Goal: Task Accomplishment & Management: Manage account settings

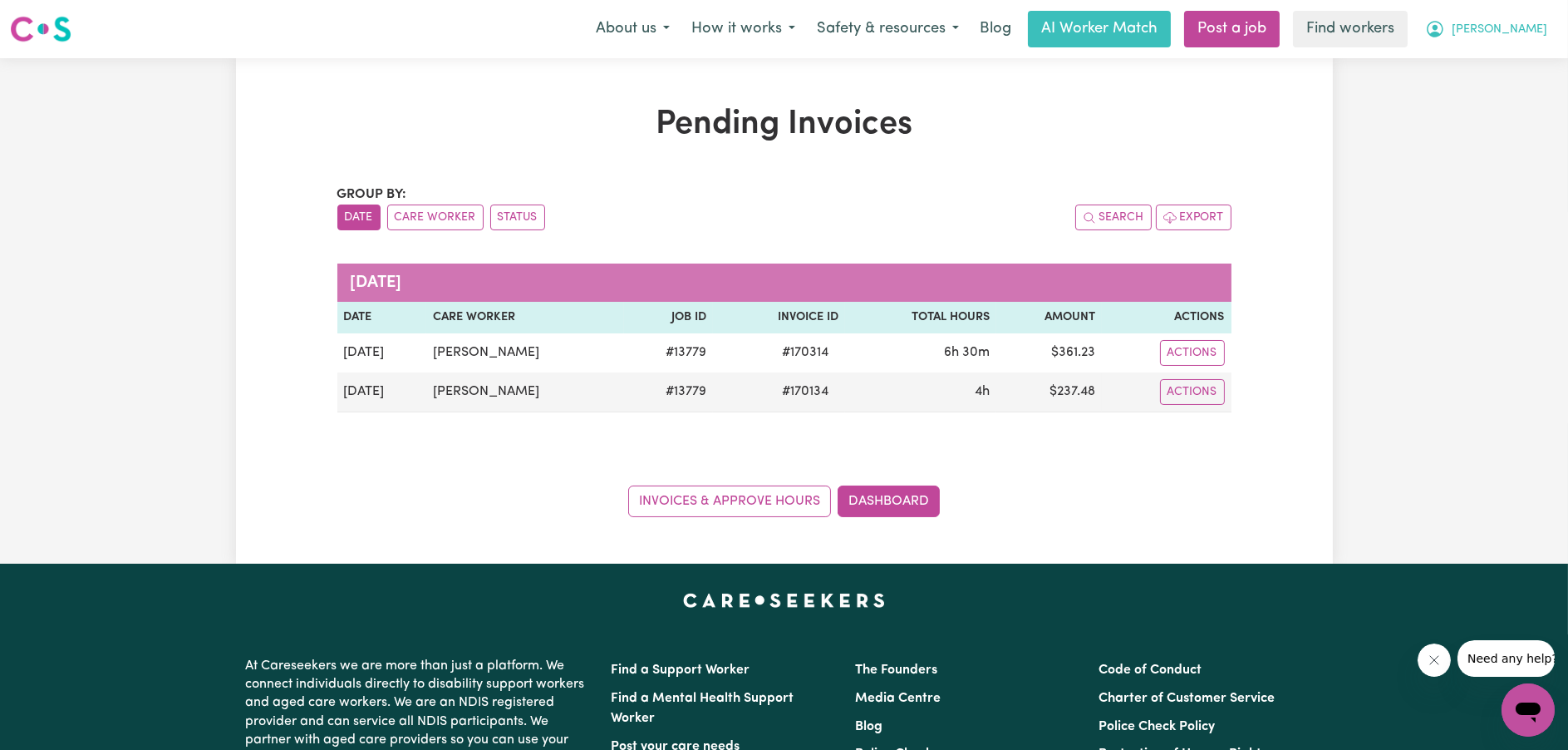
click at [1495, 34] on button "[PERSON_NAME]" at bounding box center [1486, 29] width 144 height 35
click at [1488, 71] on link "My Dashboard" at bounding box center [1491, 65] width 132 height 32
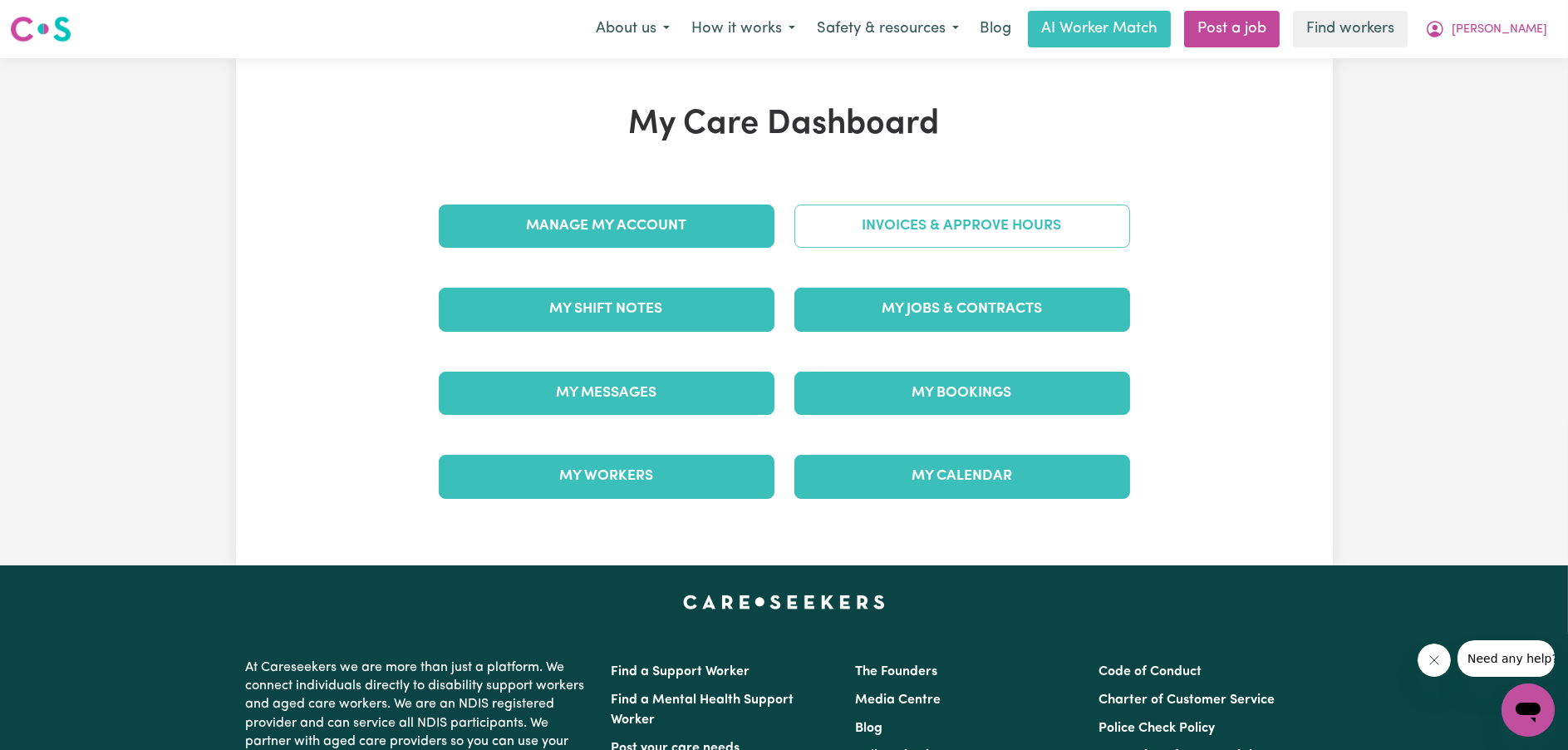
click at [1069, 219] on link "Invoices & Approve Hours" at bounding box center [962, 226] width 336 height 44
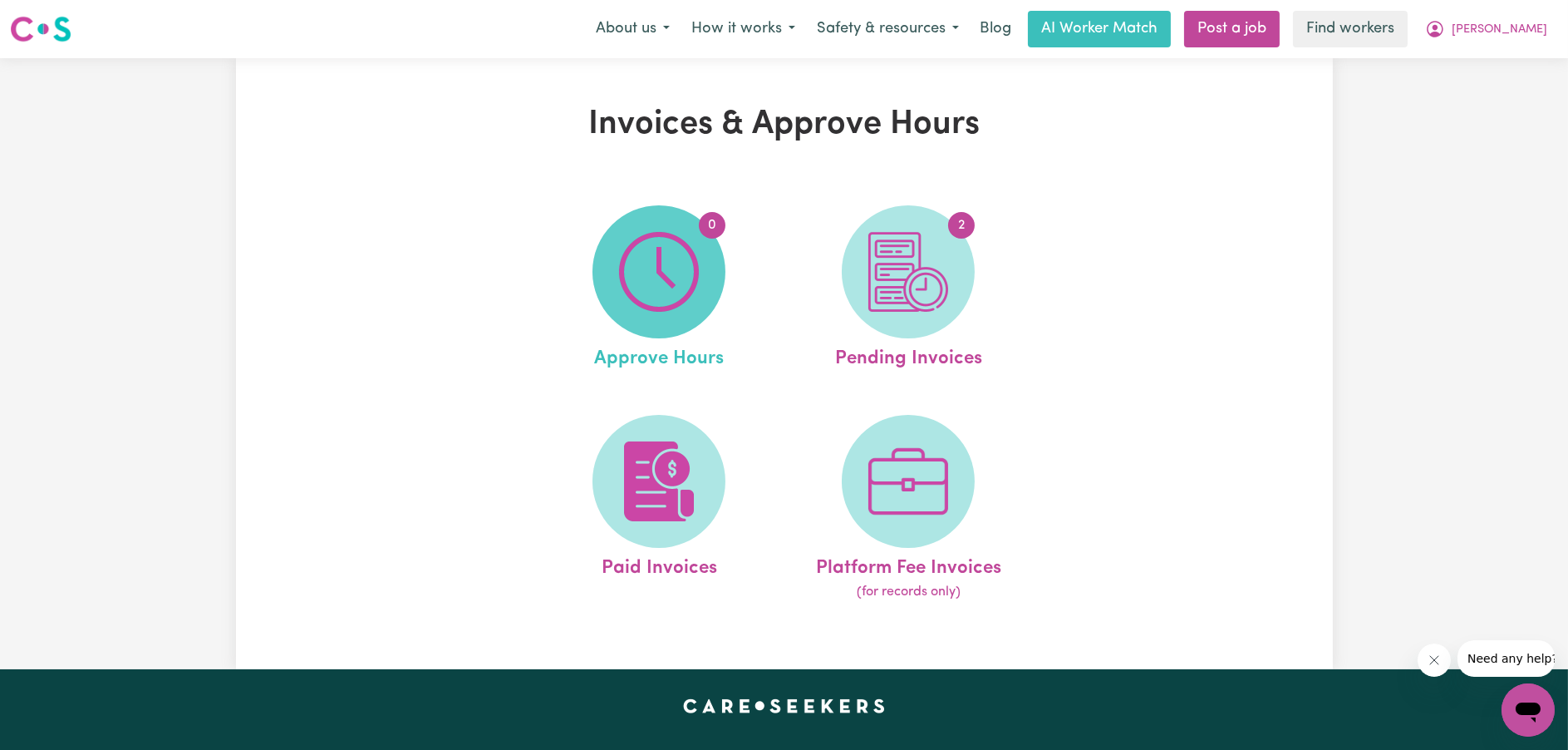
click at [669, 281] on img at bounding box center [658, 272] width 80 height 80
